Goal: Find specific page/section: Find specific page/section

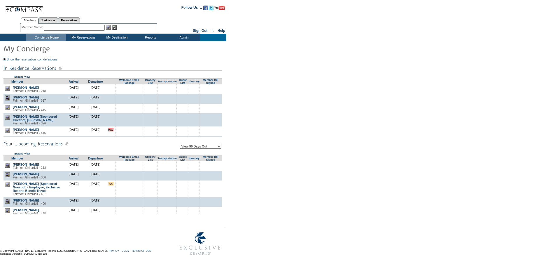
drag, startPoint x: 371, startPoint y: 104, endPoint x: 278, endPoint y: 29, distance: 119.1
click at [371, 103] on form "Follow Us ::" at bounding box center [279, 129] width 558 height 256
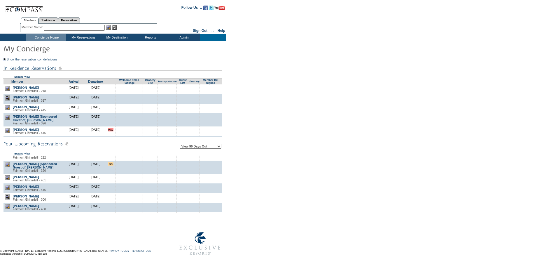
scroll to position [558, 0]
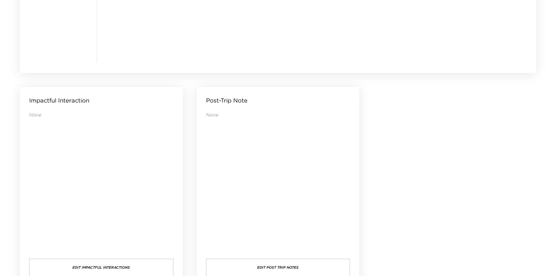
scroll to position [562, 0]
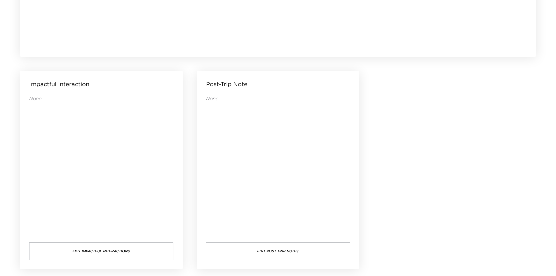
drag, startPoint x: 423, startPoint y: 126, endPoint x: 407, endPoint y: 108, distance: 23.6
drag, startPoint x: 405, startPoint y: 107, endPoint x: 402, endPoint y: 101, distance: 7.4
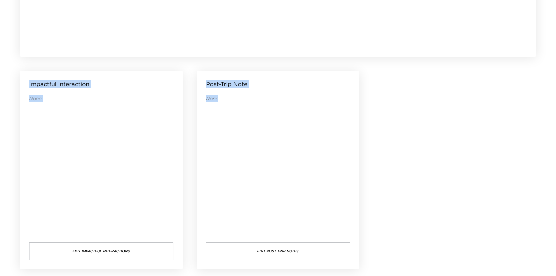
drag, startPoint x: 398, startPoint y: 99, endPoint x: 374, endPoint y: 104, distance: 24.9
click at [269, 111] on div "None" at bounding box center [278, 162] width 144 height 135
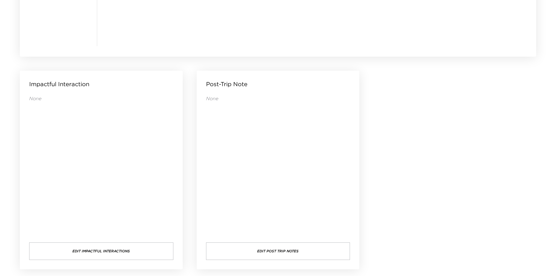
drag, startPoint x: 405, startPoint y: 124, endPoint x: 401, endPoint y: 125, distance: 4.5
drag, startPoint x: 401, startPoint y: 125, endPoint x: 384, endPoint y: 120, distance: 18.4
drag, startPoint x: 384, startPoint y: 120, endPoint x: 384, endPoint y: 117, distance: 3.3
drag, startPoint x: 429, startPoint y: 103, endPoint x: 413, endPoint y: 95, distance: 17.5
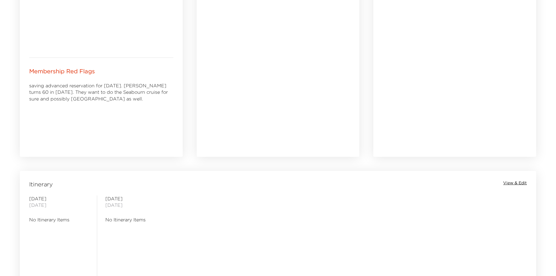
scroll to position [241, 0]
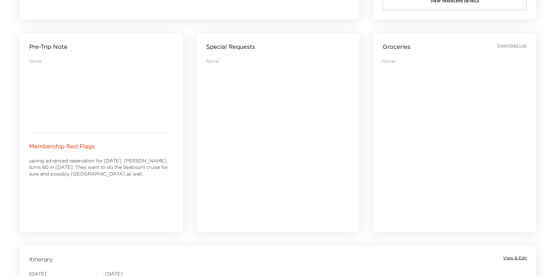
drag, startPoint x: 107, startPoint y: 206, endPoint x: 96, endPoint y: 204, distance: 11.2
click at [96, 204] on div "saving advanced reservation for thanksgiving 2018. Mario turns 60 in 2019. They…" at bounding box center [101, 189] width 144 height 65
drag, startPoint x: 125, startPoint y: 182, endPoint x: 111, endPoint y: 179, distance: 14.6
click at [111, 179] on div "saving advanced reservation for thanksgiving 2018. Mario turns 60 in 2019. They…" at bounding box center [101, 189] width 144 height 65
drag, startPoint x: 109, startPoint y: 179, endPoint x: 99, endPoint y: 179, distance: 10.5
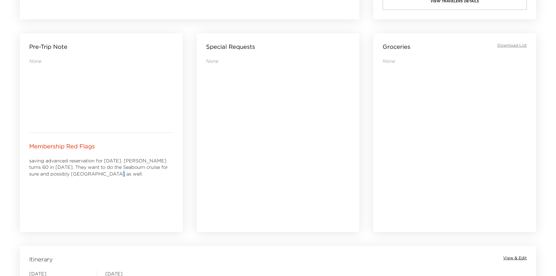
click at [99, 179] on div "saving advanced reservation for thanksgiving 2018. Mario turns 60 in 2019. They…" at bounding box center [101, 189] width 144 height 65
click at [197, 151] on div "Special Requests None" at bounding box center [278, 132] width 163 height 198
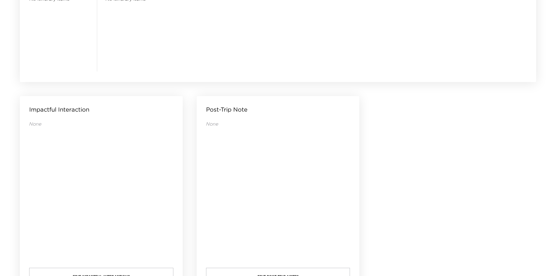
scroll to position [562, 0]
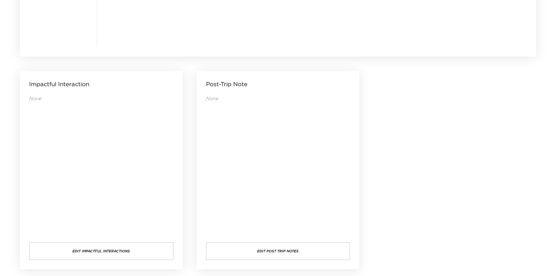
drag, startPoint x: 405, startPoint y: 110, endPoint x: 393, endPoint y: 93, distance: 20.9
drag, startPoint x: 234, startPoint y: 116, endPoint x: 220, endPoint y: 118, distance: 13.7
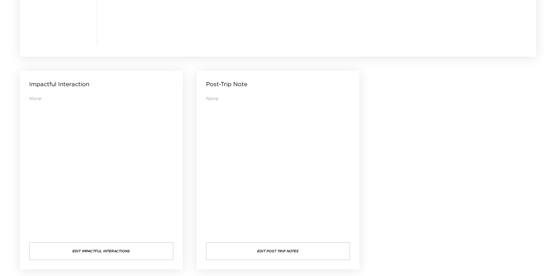
click at [220, 118] on div "None" at bounding box center [278, 162] width 144 height 135
drag, startPoint x: 228, startPoint y: 123, endPoint x: 220, endPoint y: 124, distance: 8.2
click at [220, 124] on div "None" at bounding box center [278, 162] width 144 height 135
drag, startPoint x: 219, startPoint y: 125, endPoint x: 216, endPoint y: 125, distance: 3.5
drag, startPoint x: 216, startPoint y: 125, endPoint x: 206, endPoint y: 126, distance: 9.6
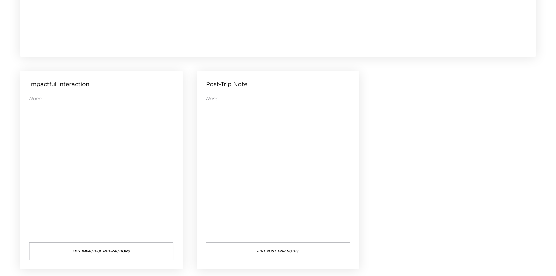
click at [206, 126] on div "None" at bounding box center [278, 162] width 144 height 135
drag, startPoint x: 203, startPoint y: 127, endPoint x: 199, endPoint y: 127, distance: 4.4
click at [199, 127] on div "Post-Trip Note None Edit Post Trip Notes" at bounding box center [278, 170] width 163 height 198
click at [247, 133] on div "None" at bounding box center [278, 162] width 144 height 135
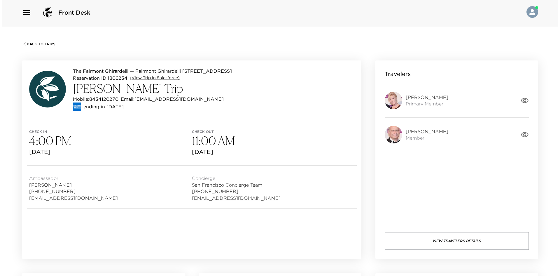
scroll to position [0, 0]
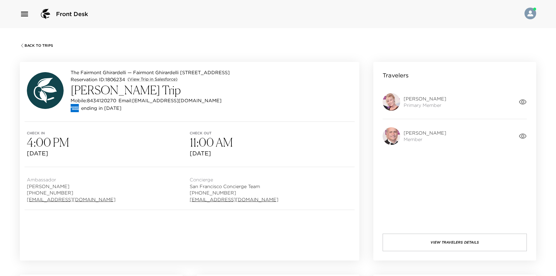
click at [424, 241] on button "View Travelers Details" at bounding box center [454, 241] width 144 height 17
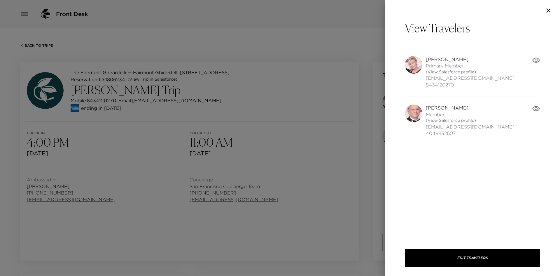
drag, startPoint x: 458, startPoint y: 108, endPoint x: 425, endPoint y: 107, distance: 32.7
click at [425, 107] on div "Mario Trujillo Member (View Salesforce profile) mariotrujillosr@gmail.com 40498…" at bounding box center [468, 120] width 127 height 32
copy span "Mario Trujillo"
drag, startPoint x: 458, startPoint y: 134, endPoint x: 426, endPoint y: 134, distance: 32.1
click at [426, 134] on div "Mario Trujillo Member (View Salesforce profile) mariotrujillosr@gmail.com 40498…" at bounding box center [468, 120] width 127 height 32
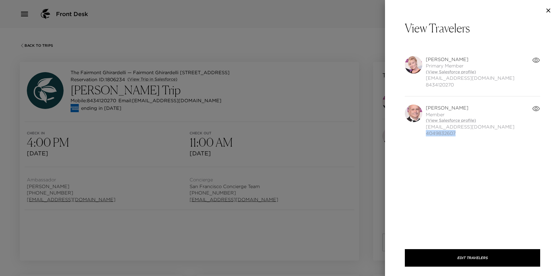
copy span "4049832607"
drag, startPoint x: 471, startPoint y: 127, endPoint x: 425, endPoint y: 127, distance: 46.1
click at [426, 127] on div "Mario Trujillo Member (View Salesforce profile) mariotrujillosr@gmail.com 40498…" at bounding box center [468, 120] width 127 height 32
copy span "mariotrujillosr@gmail.com"
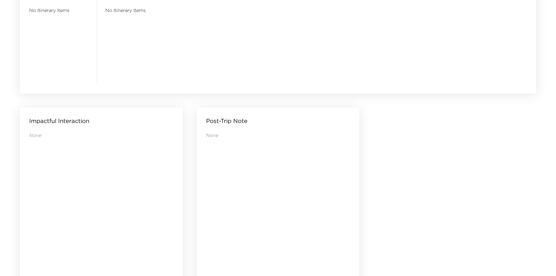
scroll to position [562, 0]
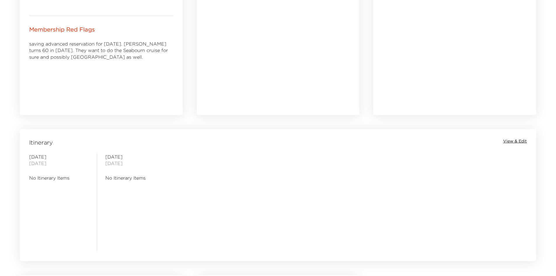
drag, startPoint x: 206, startPoint y: 189, endPoint x: 194, endPoint y: 190, distance: 12.0
click at [194, 190] on div "Saturday October 18, 2025 No Itinerary Items Sunday October 19, 2025 No Itinera…" at bounding box center [278, 201] width 514 height 97
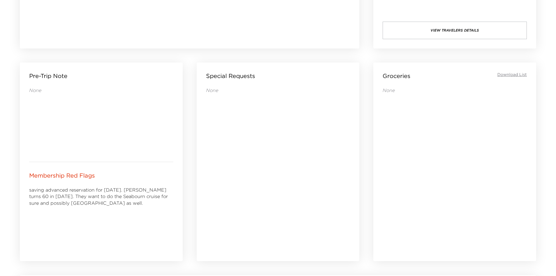
drag, startPoint x: 240, startPoint y: 200, endPoint x: 227, endPoint y: 200, distance: 13.7
click at [226, 200] on div "None" at bounding box center [278, 165] width 144 height 157
drag, startPoint x: 234, startPoint y: 194, endPoint x: 225, endPoint y: 195, distance: 8.8
click at [225, 195] on div "None" at bounding box center [278, 165] width 144 height 157
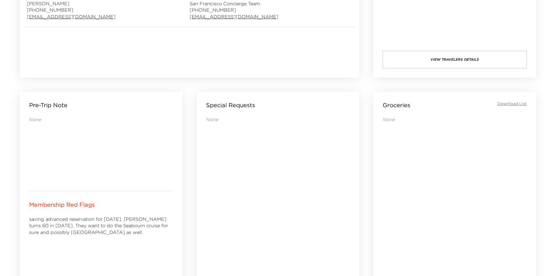
drag, startPoint x: 245, startPoint y: 186, endPoint x: 235, endPoint y: 186, distance: 9.9
click at [235, 186] on div "None" at bounding box center [278, 194] width 144 height 157
drag, startPoint x: 235, startPoint y: 186, endPoint x: 224, endPoint y: 188, distance: 11.6
click at [224, 188] on div "None" at bounding box center [278, 194] width 144 height 157
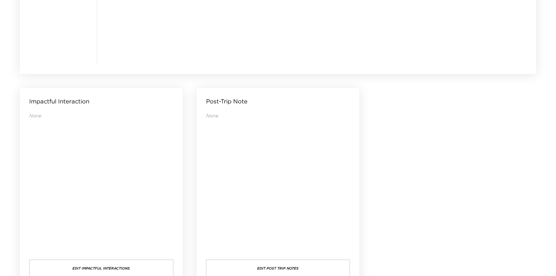
scroll to position [562, 0]
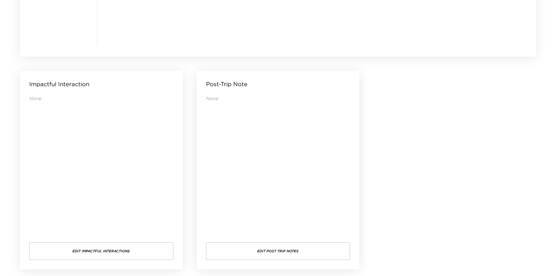
drag, startPoint x: 444, startPoint y: 141, endPoint x: 429, endPoint y: 139, distance: 15.6
drag, startPoint x: 429, startPoint y: 139, endPoint x: 420, endPoint y: 139, distance: 9.0
drag, startPoint x: 419, startPoint y: 142, endPoint x: 414, endPoint y: 143, distance: 5.4
drag, startPoint x: 414, startPoint y: 143, endPoint x: 408, endPoint y: 144, distance: 5.9
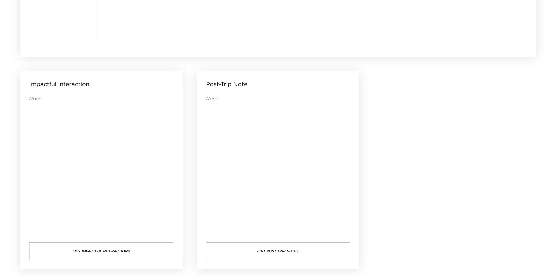
drag, startPoint x: 393, startPoint y: 146, endPoint x: 390, endPoint y: 146, distance: 3.8
drag, startPoint x: 419, startPoint y: 154, endPoint x: 416, endPoint y: 153, distance: 3.4
drag, startPoint x: 416, startPoint y: 153, endPoint x: 405, endPoint y: 153, distance: 11.1
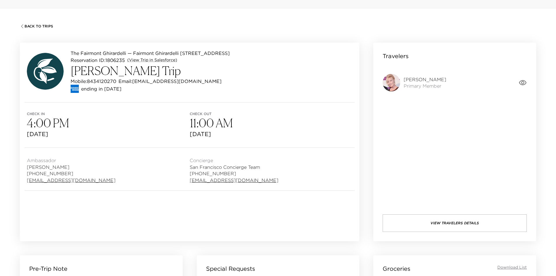
scroll to position [0, 0]
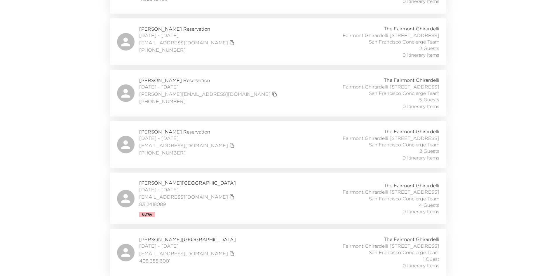
scroll to position [479, 0]
click at [241, 132] on div "Jeannie Trautmann Ruckelshaus Reservation 08/30/2025 - 08/31/2025 jruckelshaus@…" at bounding box center [278, 144] width 322 height 33
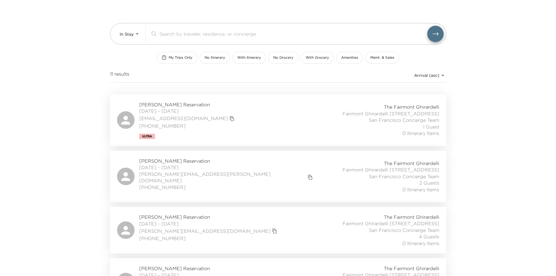
scroll to position [0, 0]
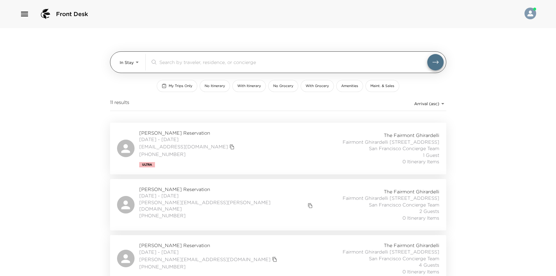
click at [137, 66] on body "Front Desk In Stay In-Stay ​ My Trips Only No Itinerary With Itinerary No Groce…" at bounding box center [278, 138] width 556 height 276
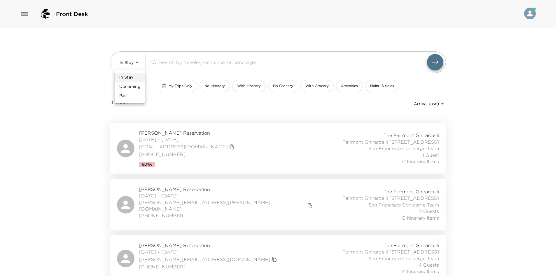
click at [130, 77] on span "In Stay" at bounding box center [126, 77] width 14 height 6
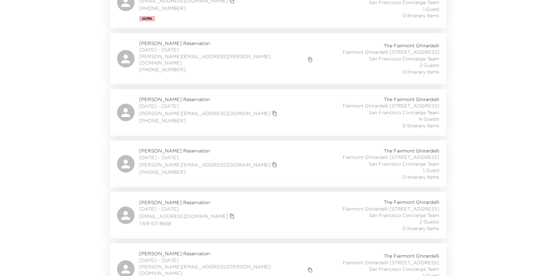
scroll to position [175, 0]
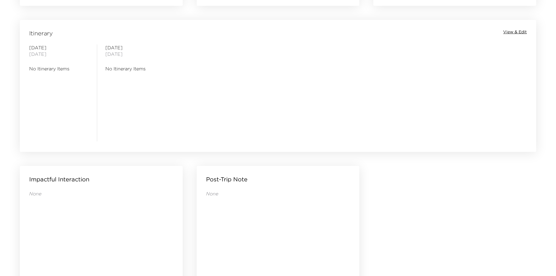
scroll to position [562, 0]
